Goal: Information Seeking & Learning: Learn about a topic

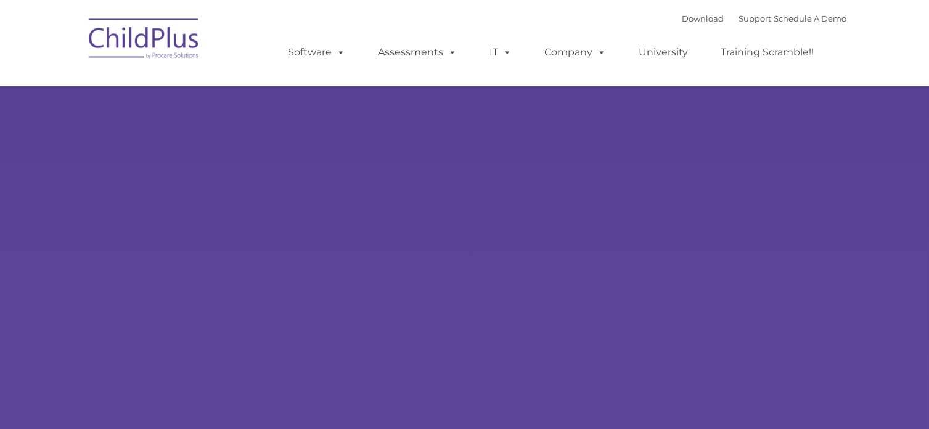
type input ""
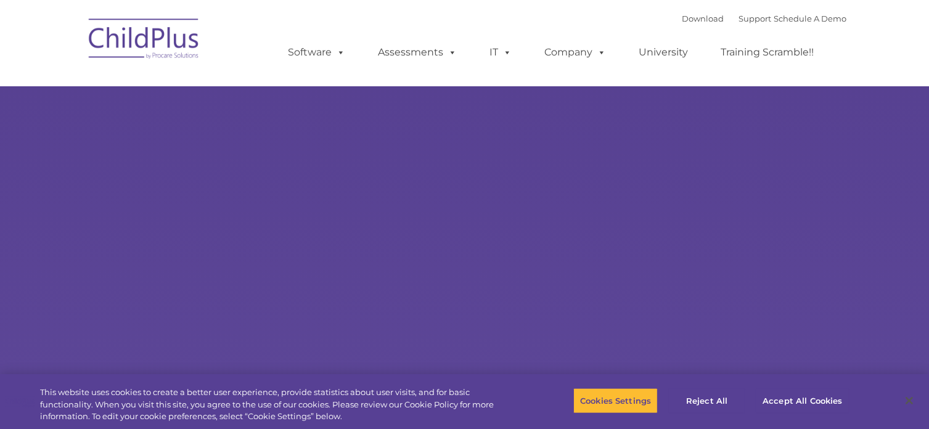
select select "MEDIUM"
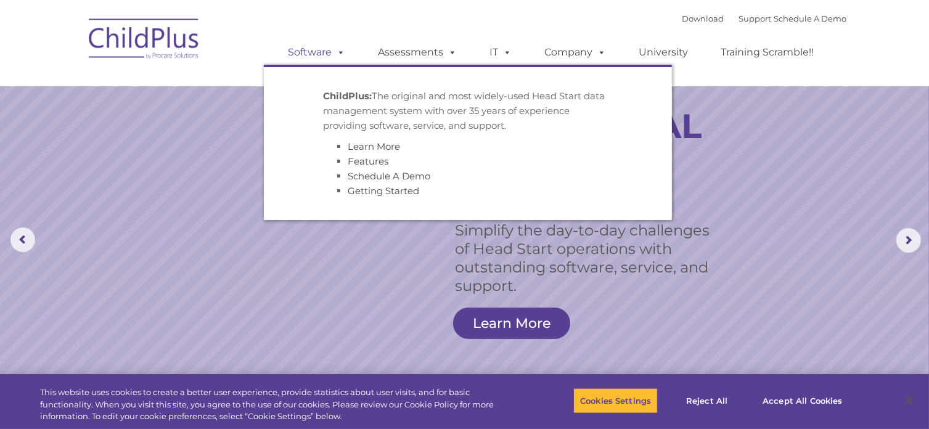
click at [340, 52] on span at bounding box center [339, 52] width 14 height 12
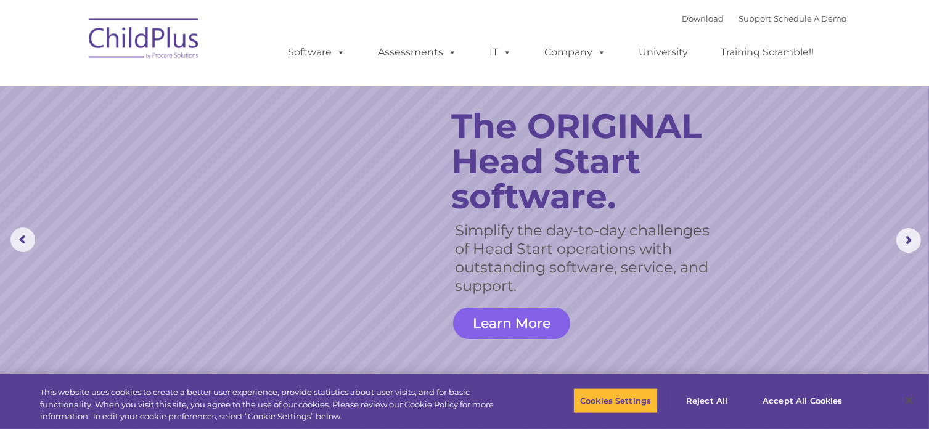
click at [521, 310] on link "Learn More" at bounding box center [511, 323] width 117 height 31
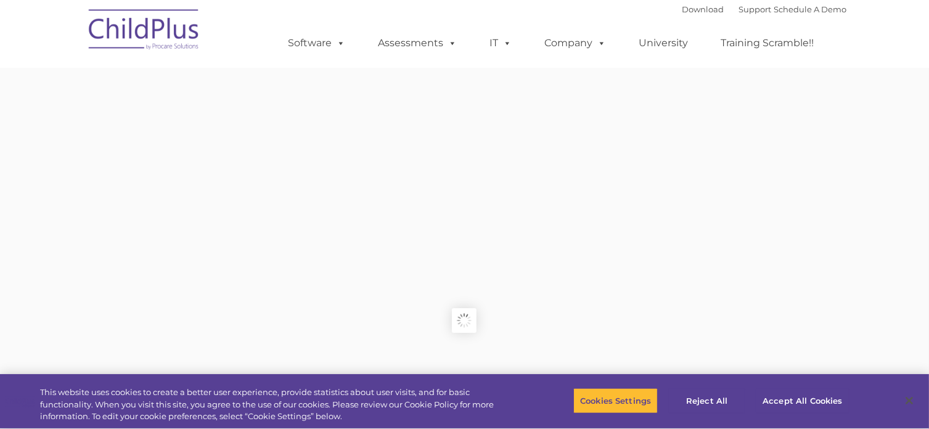
type input ""
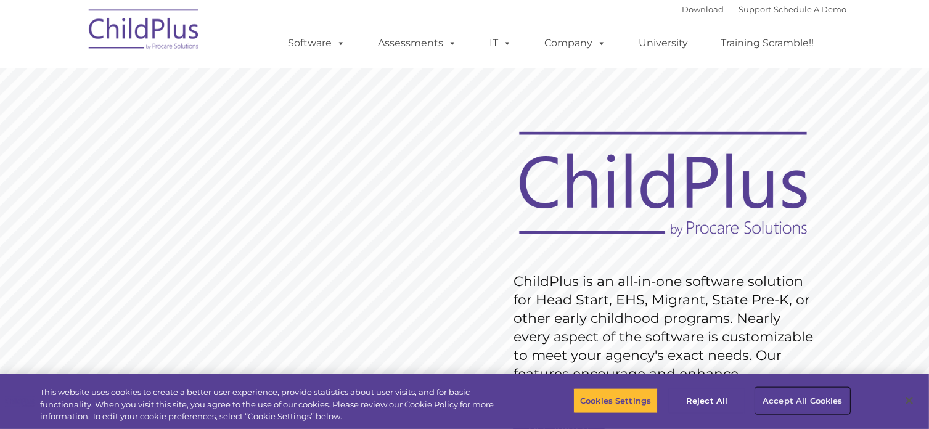
click at [822, 402] on button "Accept All Cookies" at bounding box center [802, 401] width 93 height 26
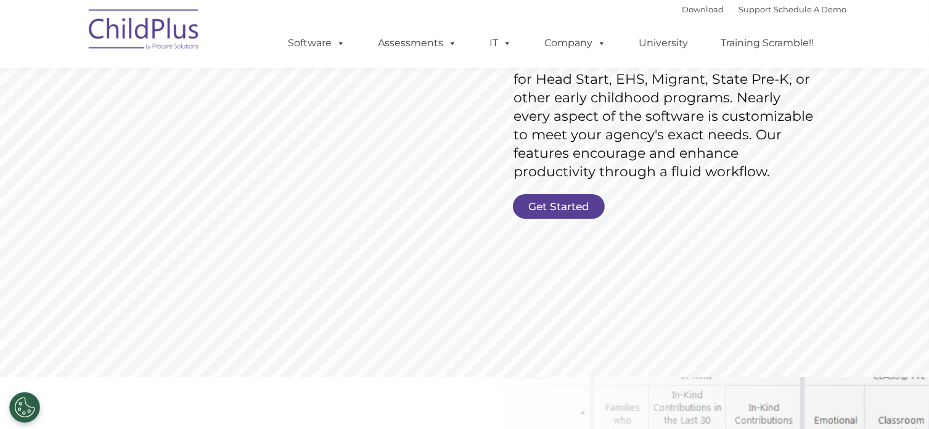
scroll to position [221, 0]
click at [558, 202] on link "Get Started" at bounding box center [559, 206] width 92 height 25
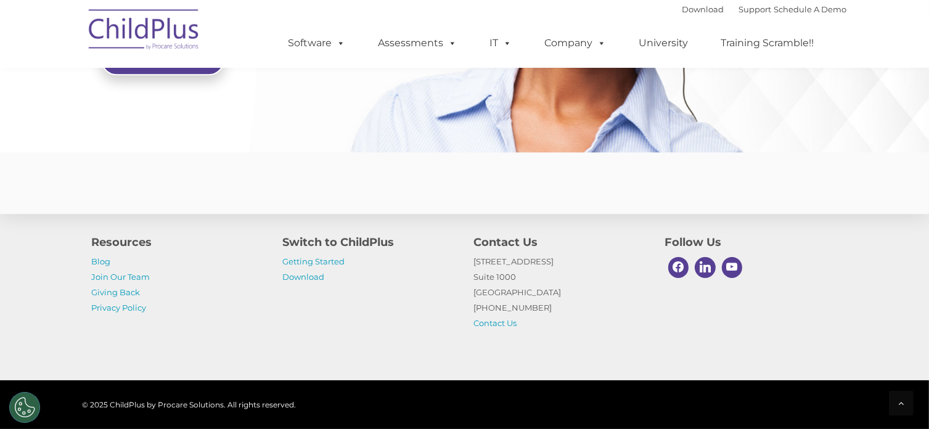
scroll to position [3043, 0]
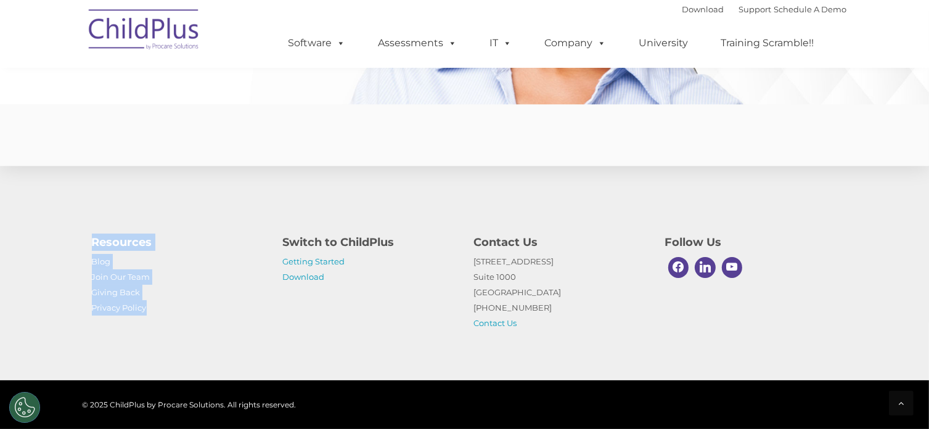
drag, startPoint x: 212, startPoint y: 337, endPoint x: 566, endPoint y: 115, distance: 418.7
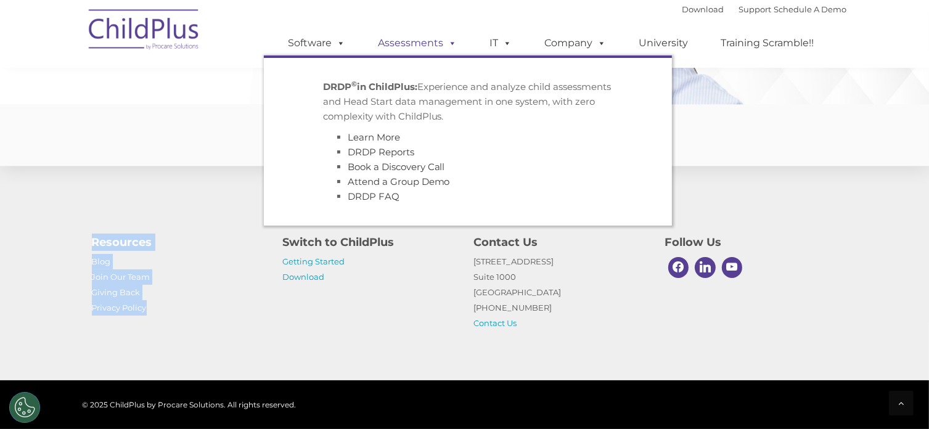
click at [453, 41] on span at bounding box center [451, 43] width 14 height 12
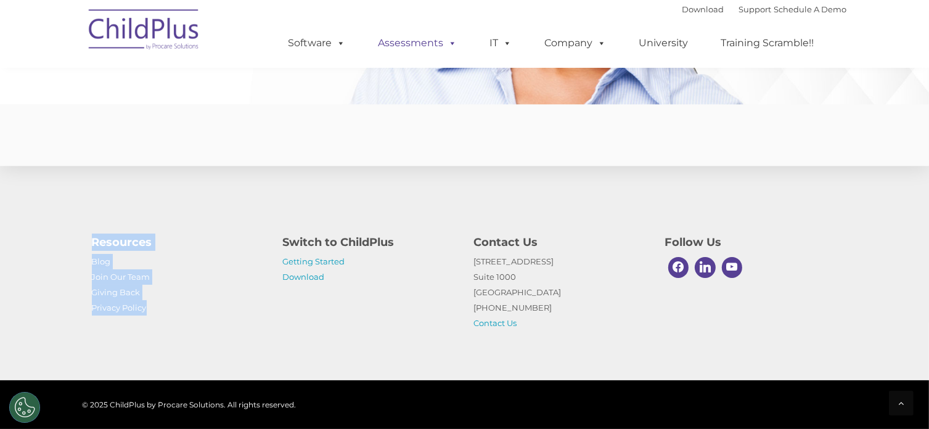
click at [453, 41] on span at bounding box center [451, 43] width 14 height 12
click at [675, 38] on link "University" at bounding box center [664, 43] width 74 height 25
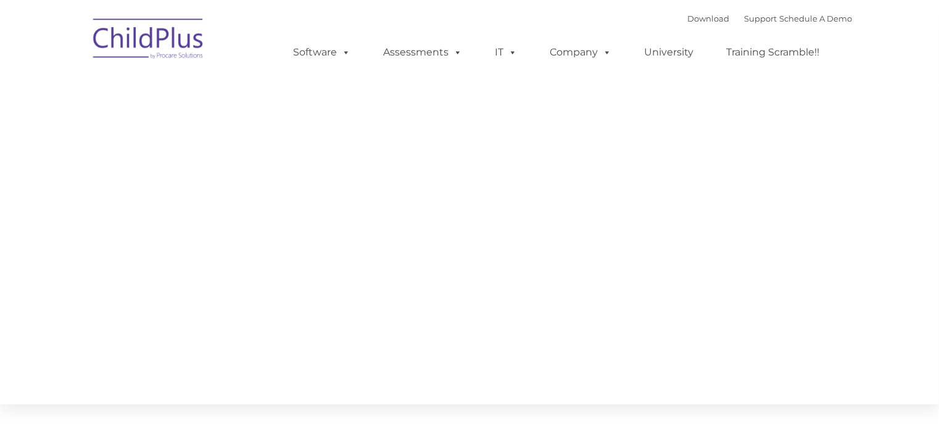
type input ""
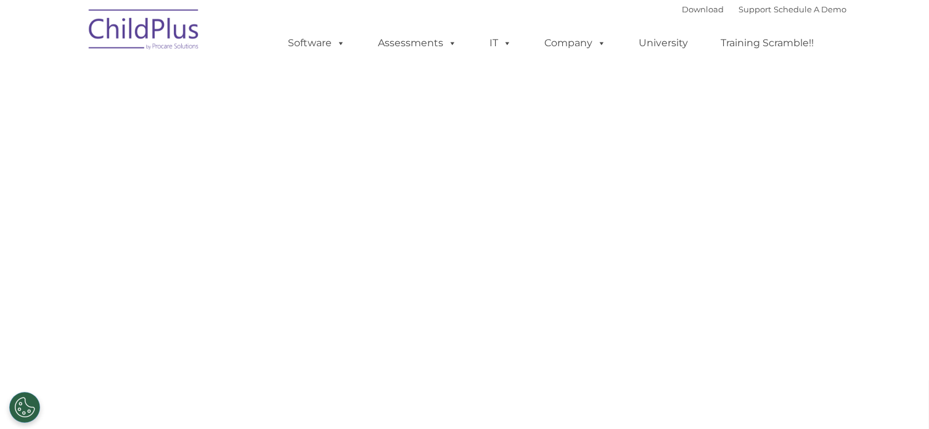
select select "MEDIUM"
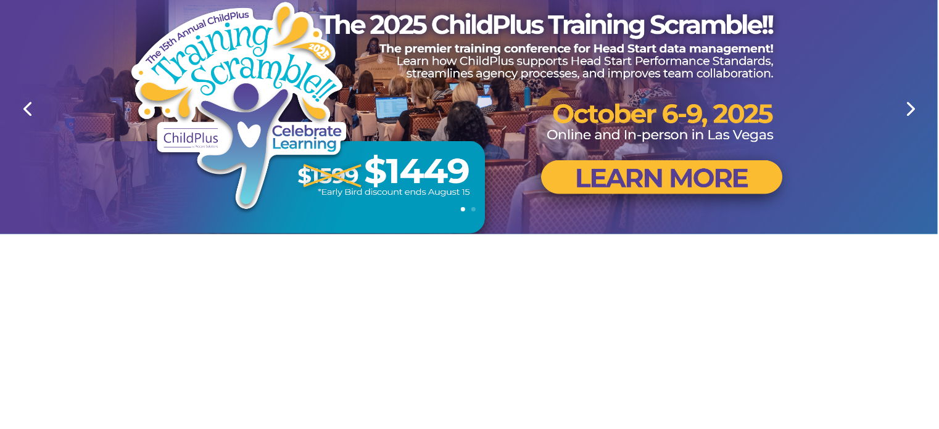
scroll to position [0, 1]
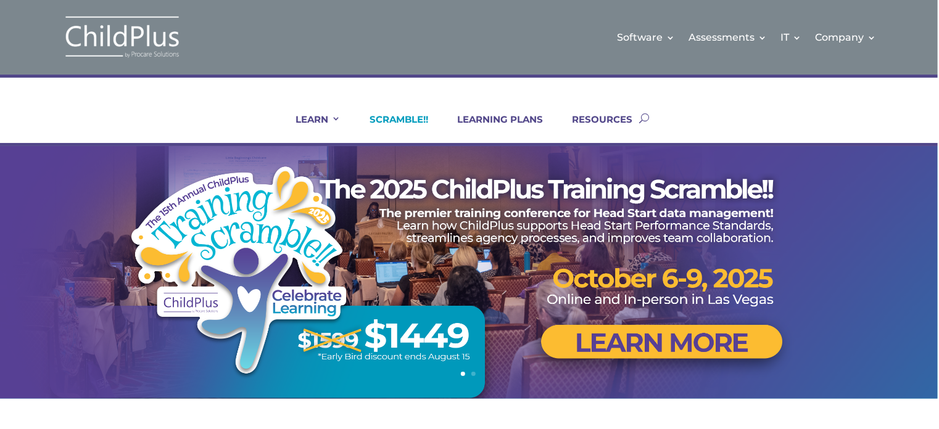
click at [400, 117] on link "SCRAMBLE!!" at bounding box center [392, 128] width 74 height 30
click at [499, 117] on link "LEARNING PLANS" at bounding box center [492, 128] width 101 height 30
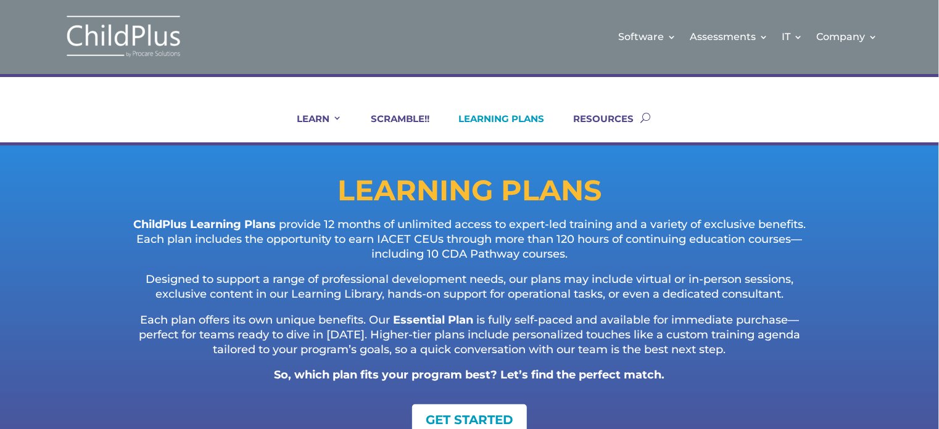
scroll to position [2, 0]
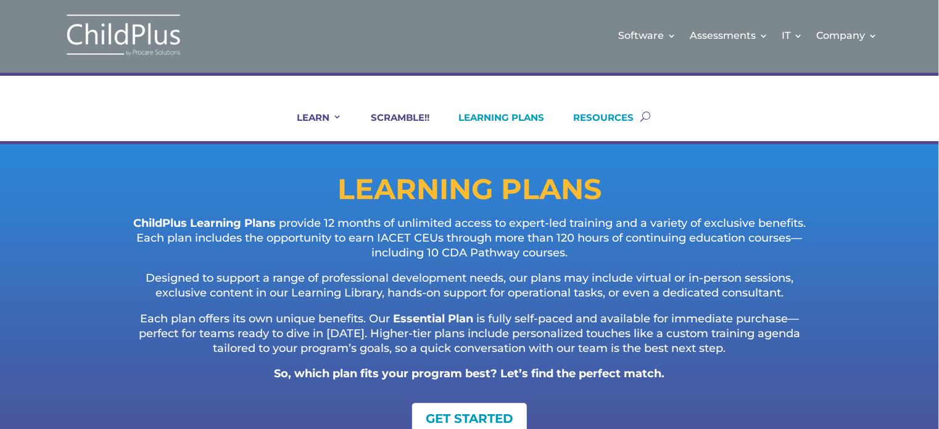
click at [594, 115] on link "RESOURCES" at bounding box center [596, 127] width 76 height 30
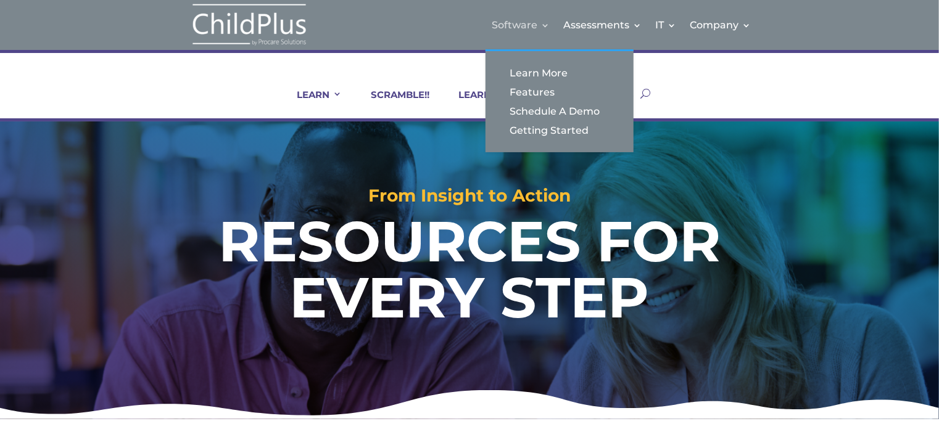
click at [523, 17] on link "Software" at bounding box center [521, 25] width 58 height 50
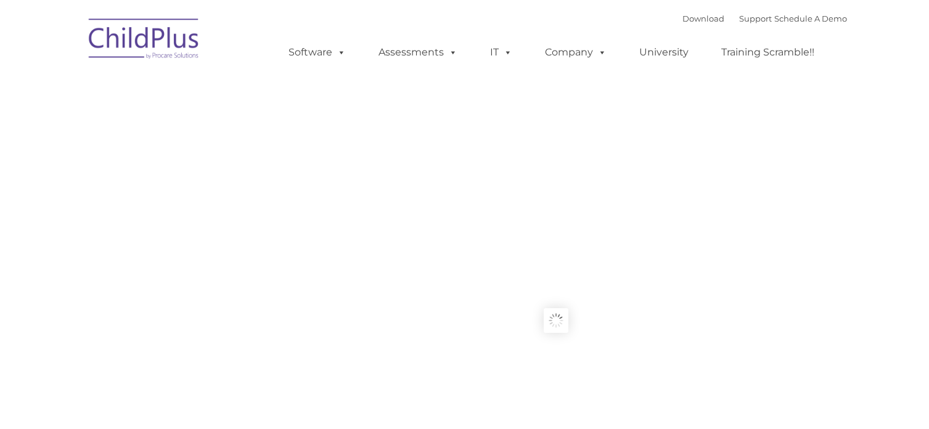
type input ""
